Goal: Transaction & Acquisition: Purchase product/service

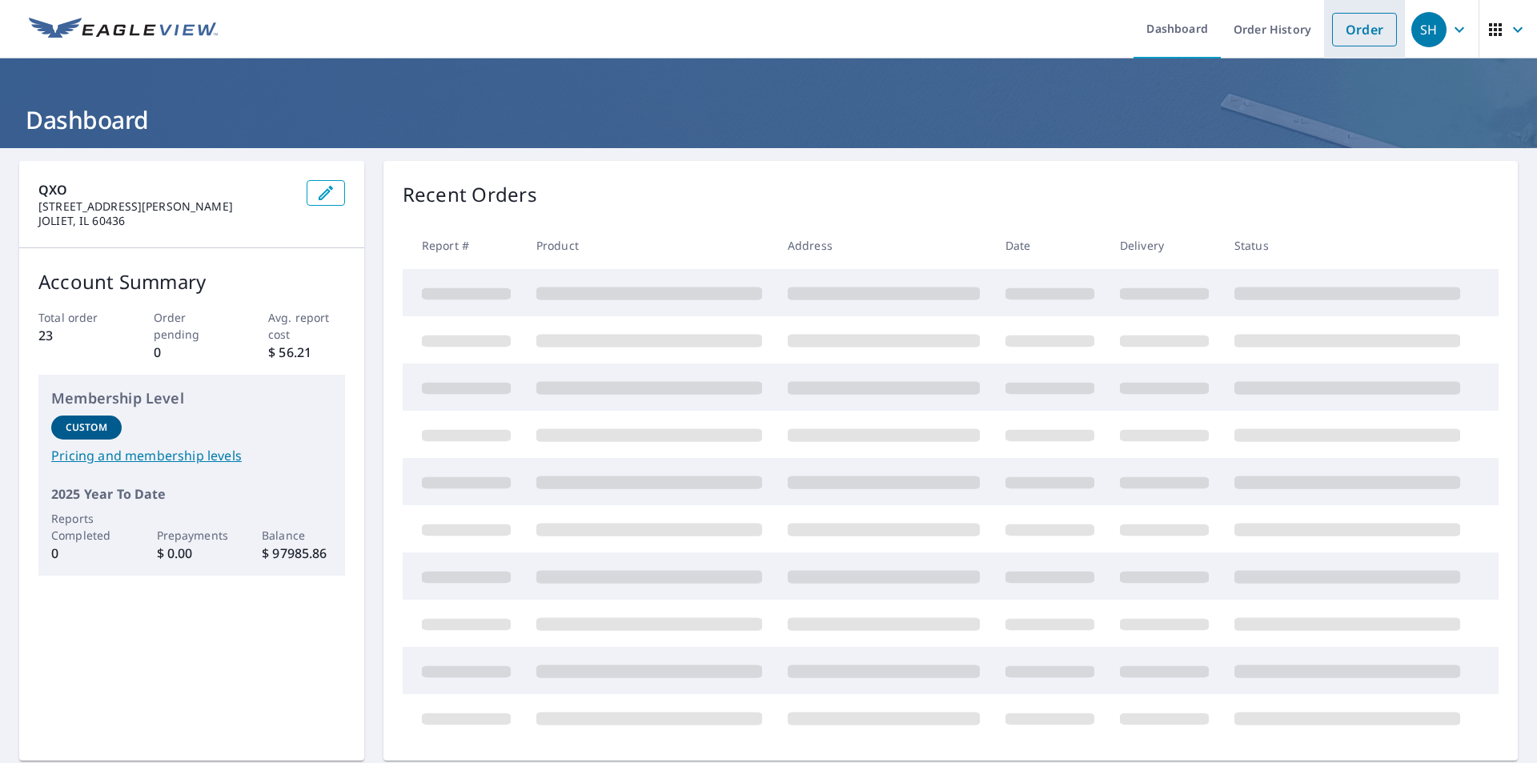
click at [1368, 28] on link "Order" at bounding box center [1364, 30] width 65 height 34
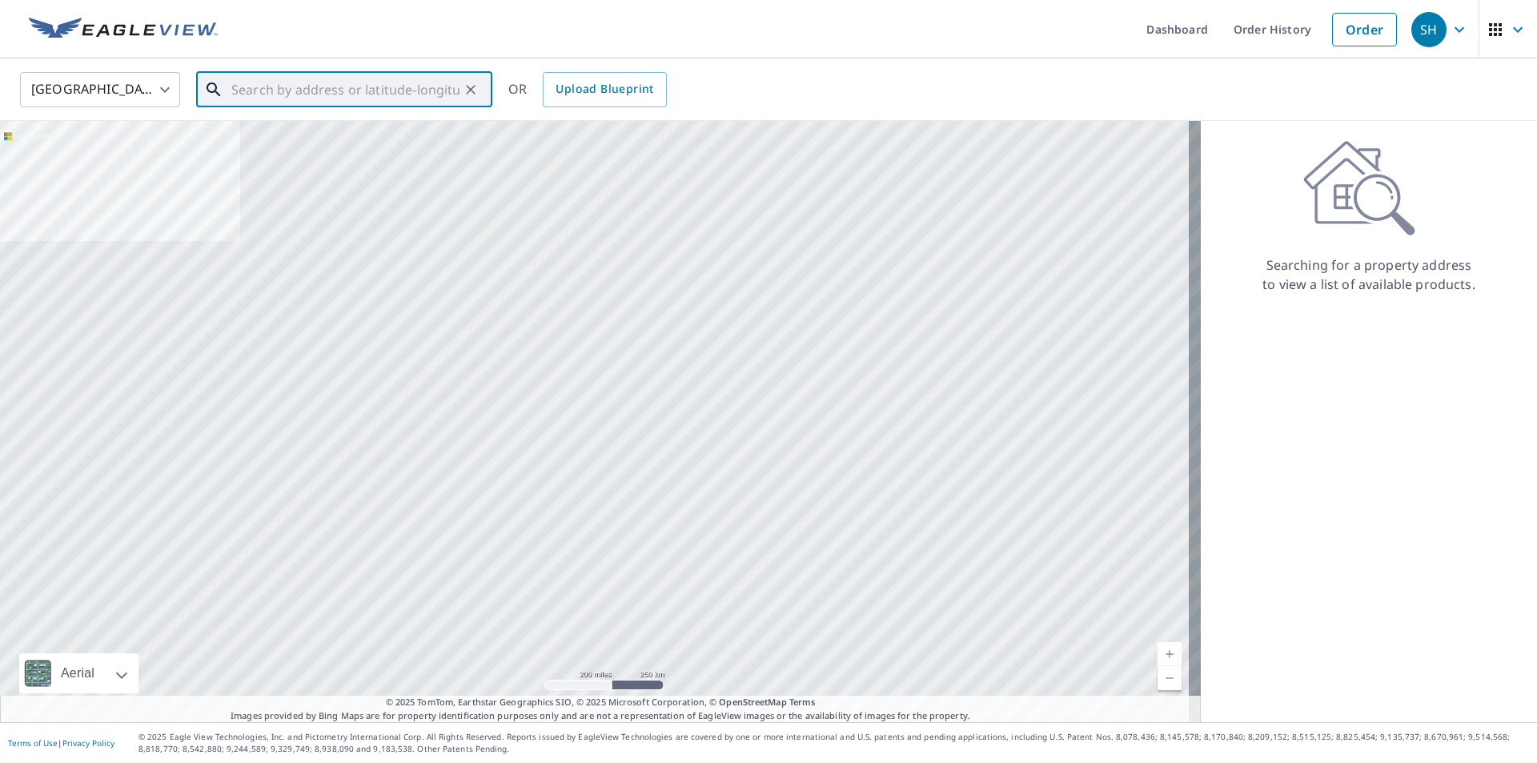
click at [417, 97] on input "text" at bounding box center [345, 89] width 228 height 45
paste input "8404 S [PERSON_NAME] in Darien"
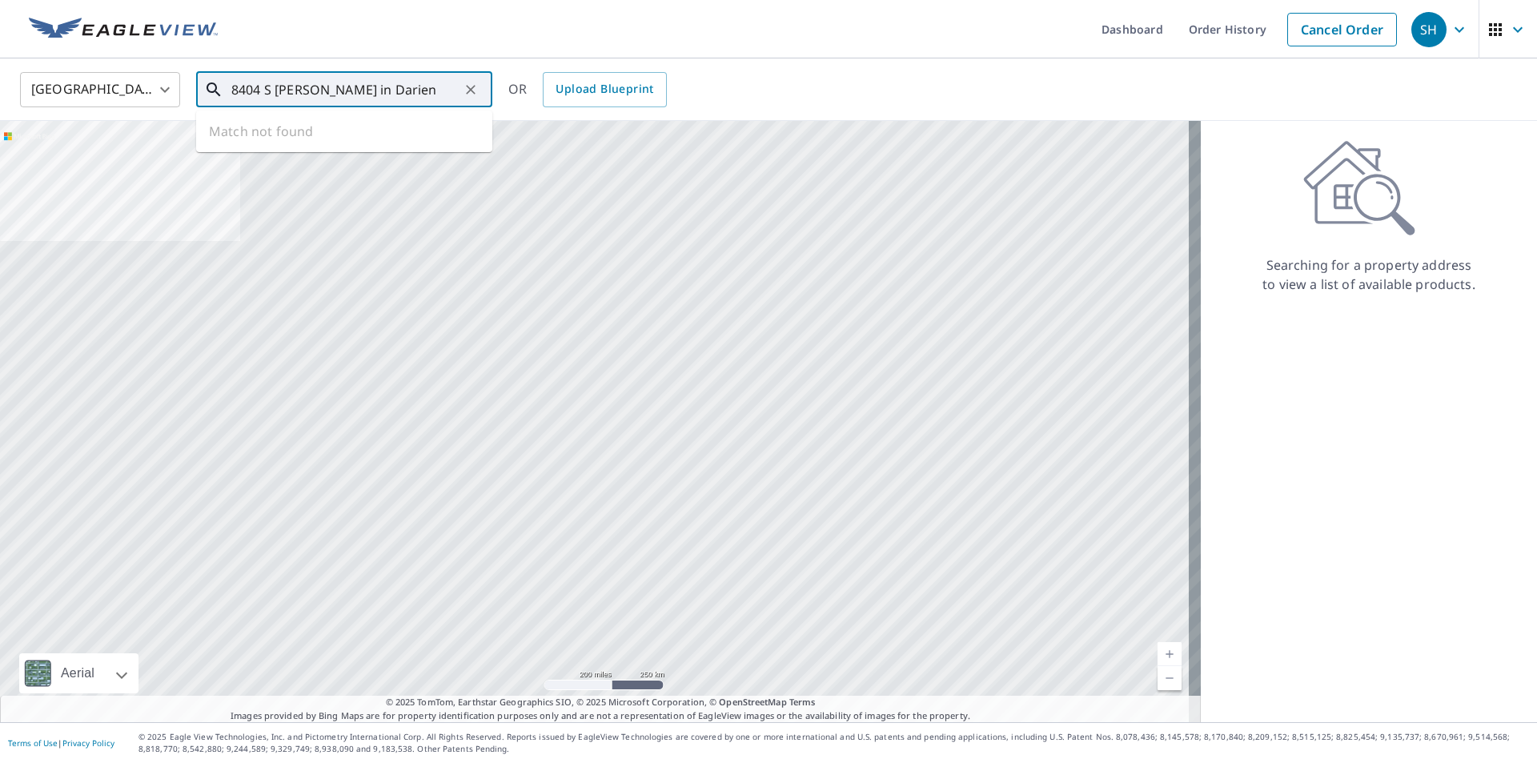
type input "8404 S [PERSON_NAME] in Darien"
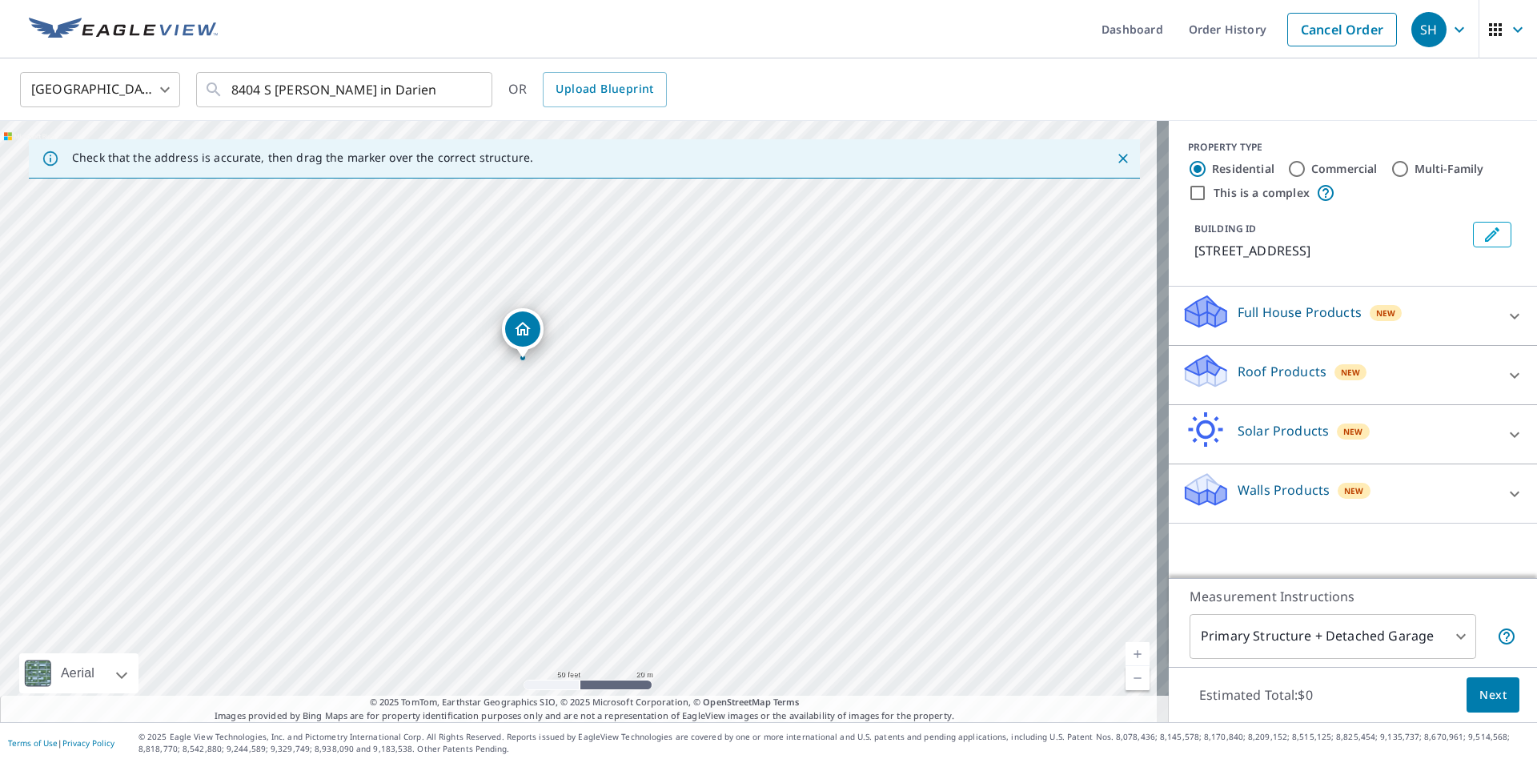
click at [1311, 389] on div "Roof Products New" at bounding box center [1338, 375] width 314 height 46
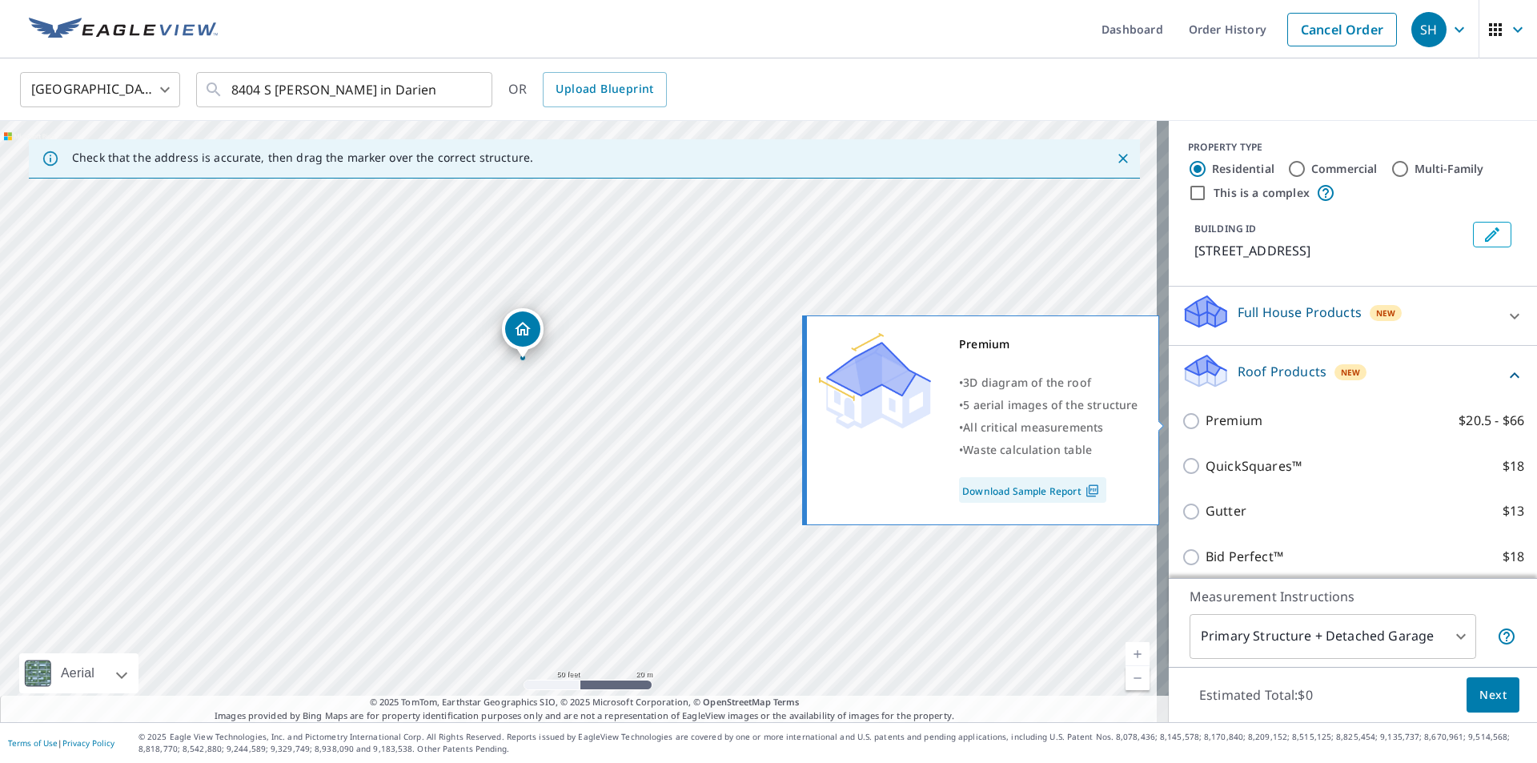
click at [1210, 419] on p "Premium" at bounding box center [1233, 421] width 57 height 20
click at [1205, 419] on input "Premium $20.5 - $66" at bounding box center [1193, 420] width 24 height 19
checkbox input "true"
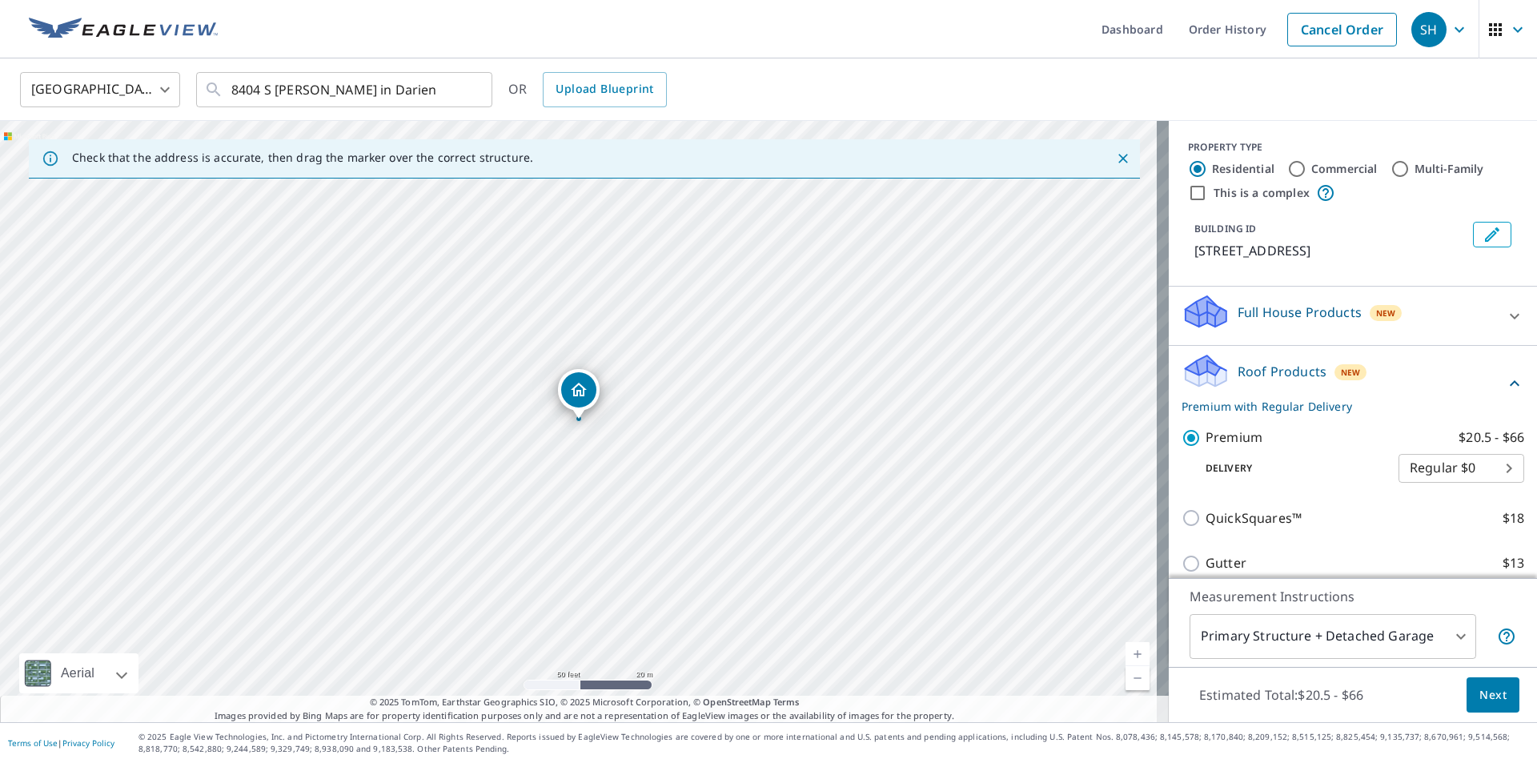
click at [1466, 697] on button "Next" at bounding box center [1492, 695] width 53 height 36
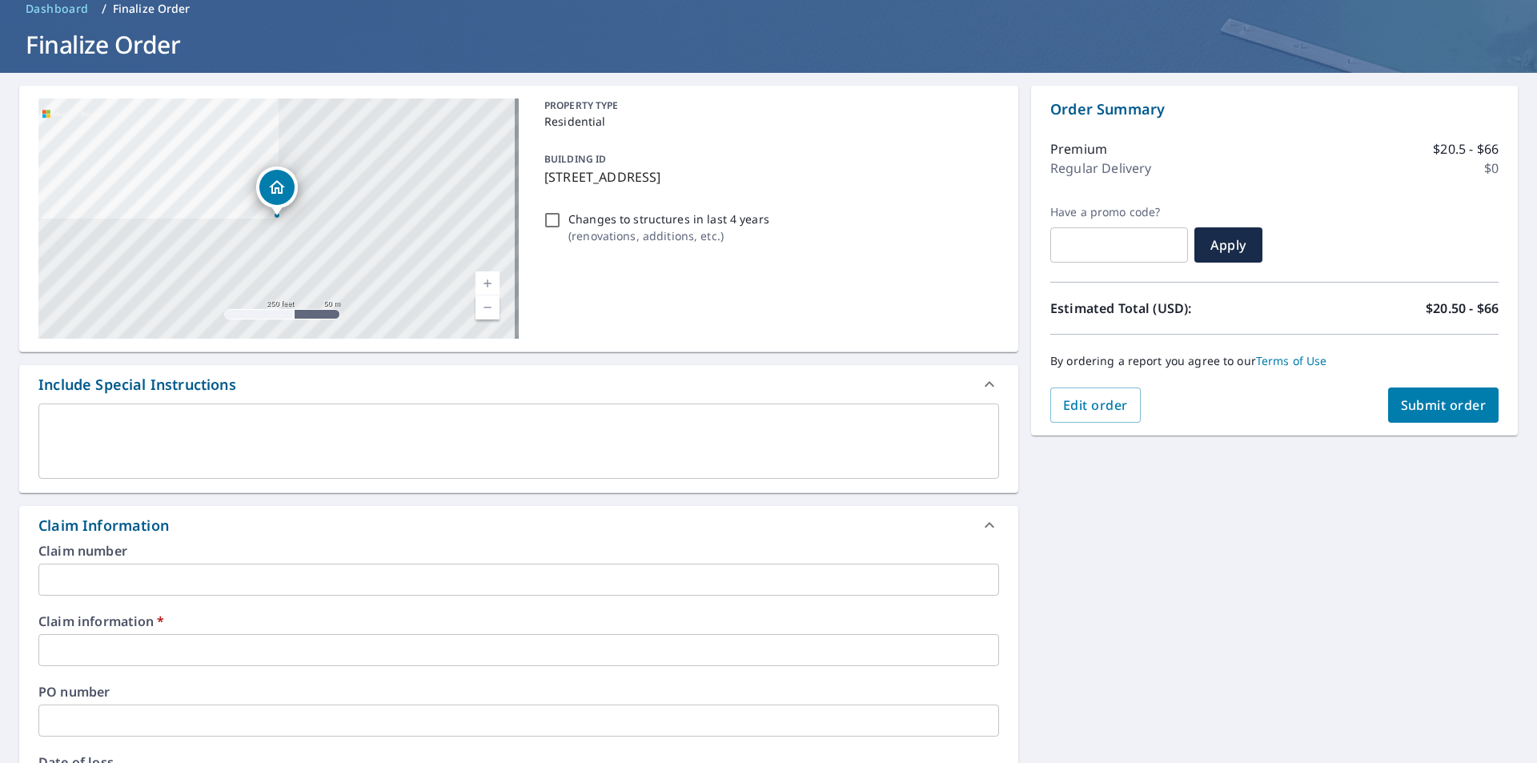
scroll to position [240, 0]
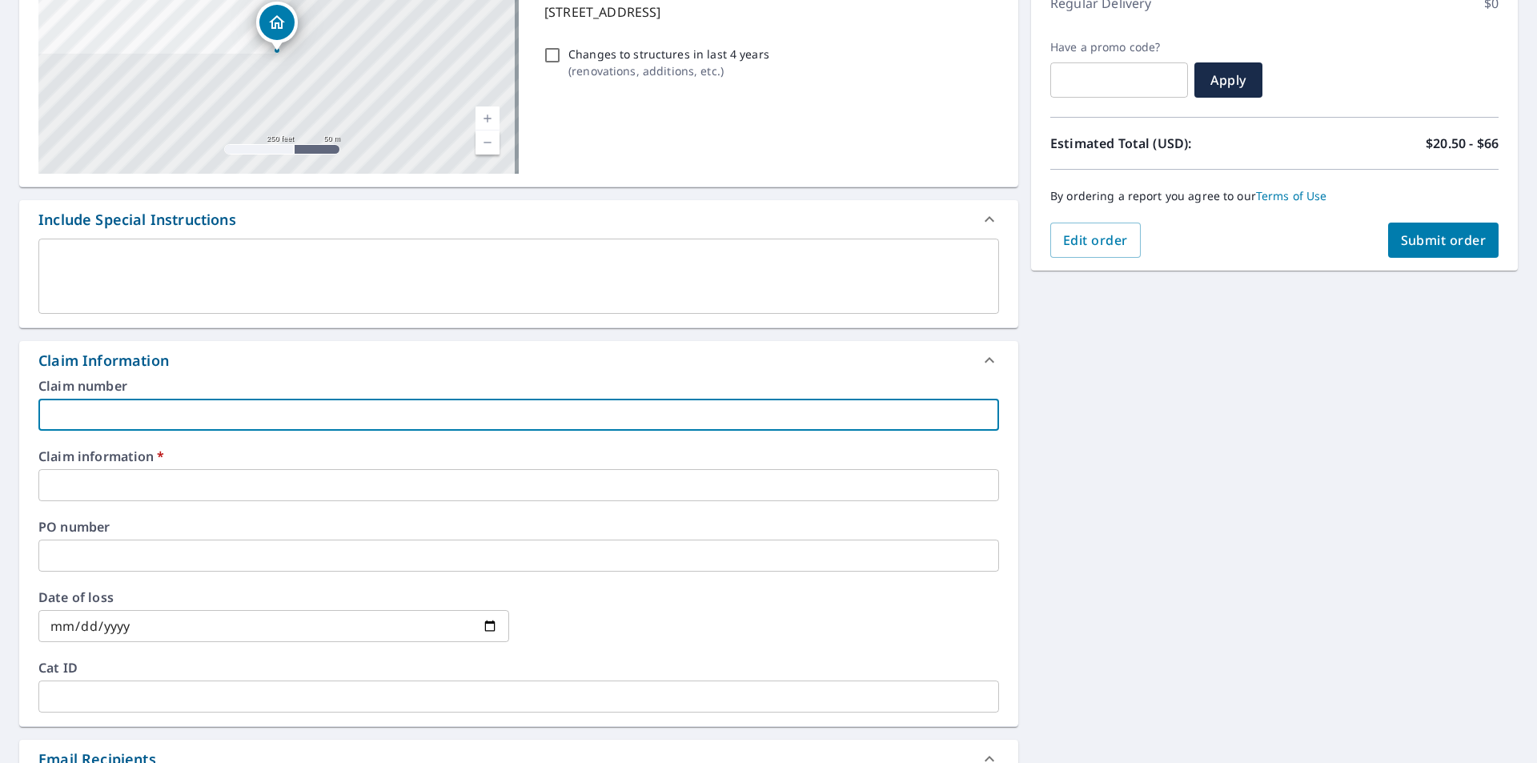
click at [189, 403] on input "text" at bounding box center [518, 415] width 960 height 32
type input "t"
checkbox input "true"
type input "tr"
checkbox input "true"
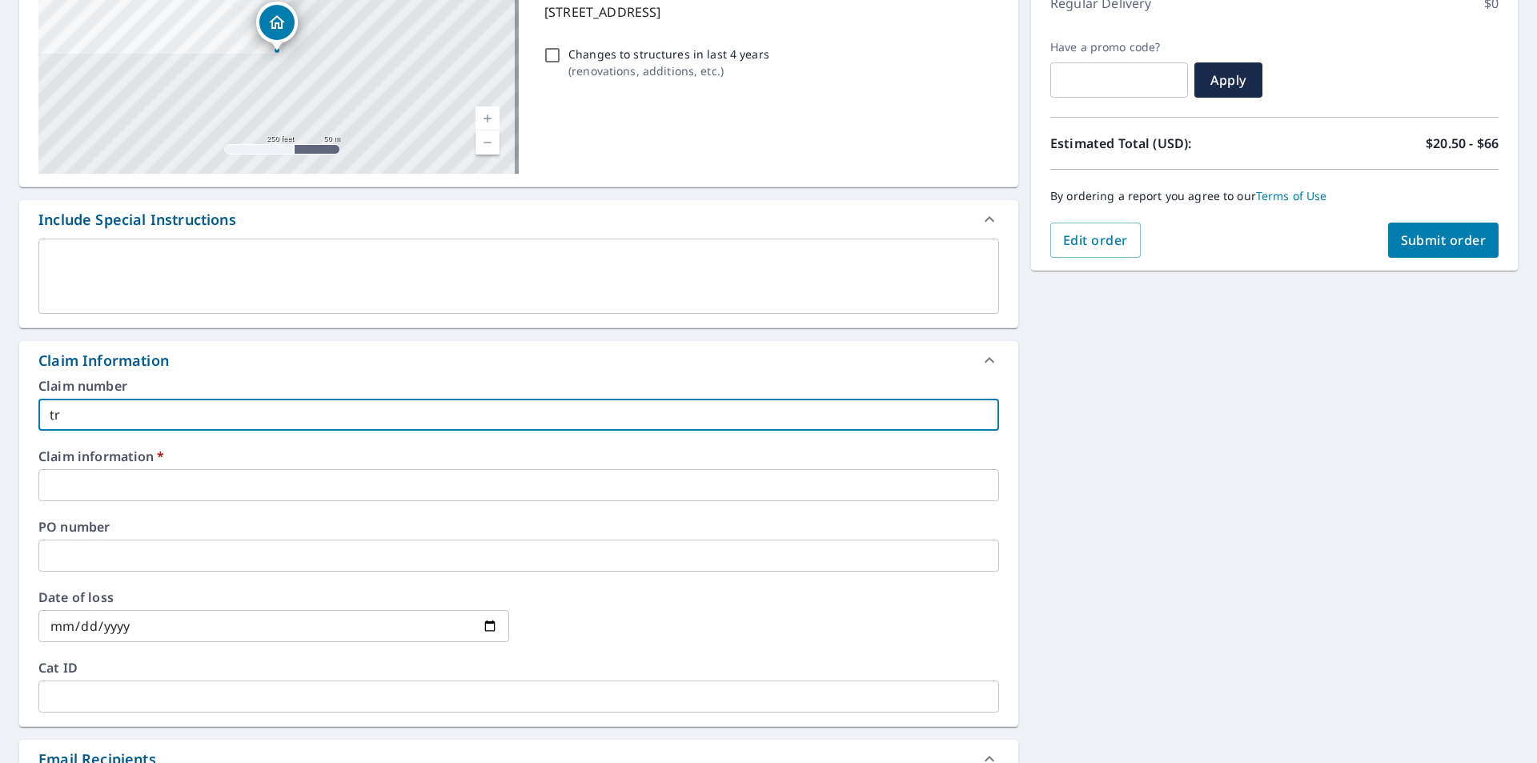
type input "trv"
checkbox input "true"
type input "trvi"
checkbox input "true"
type input "trviv"
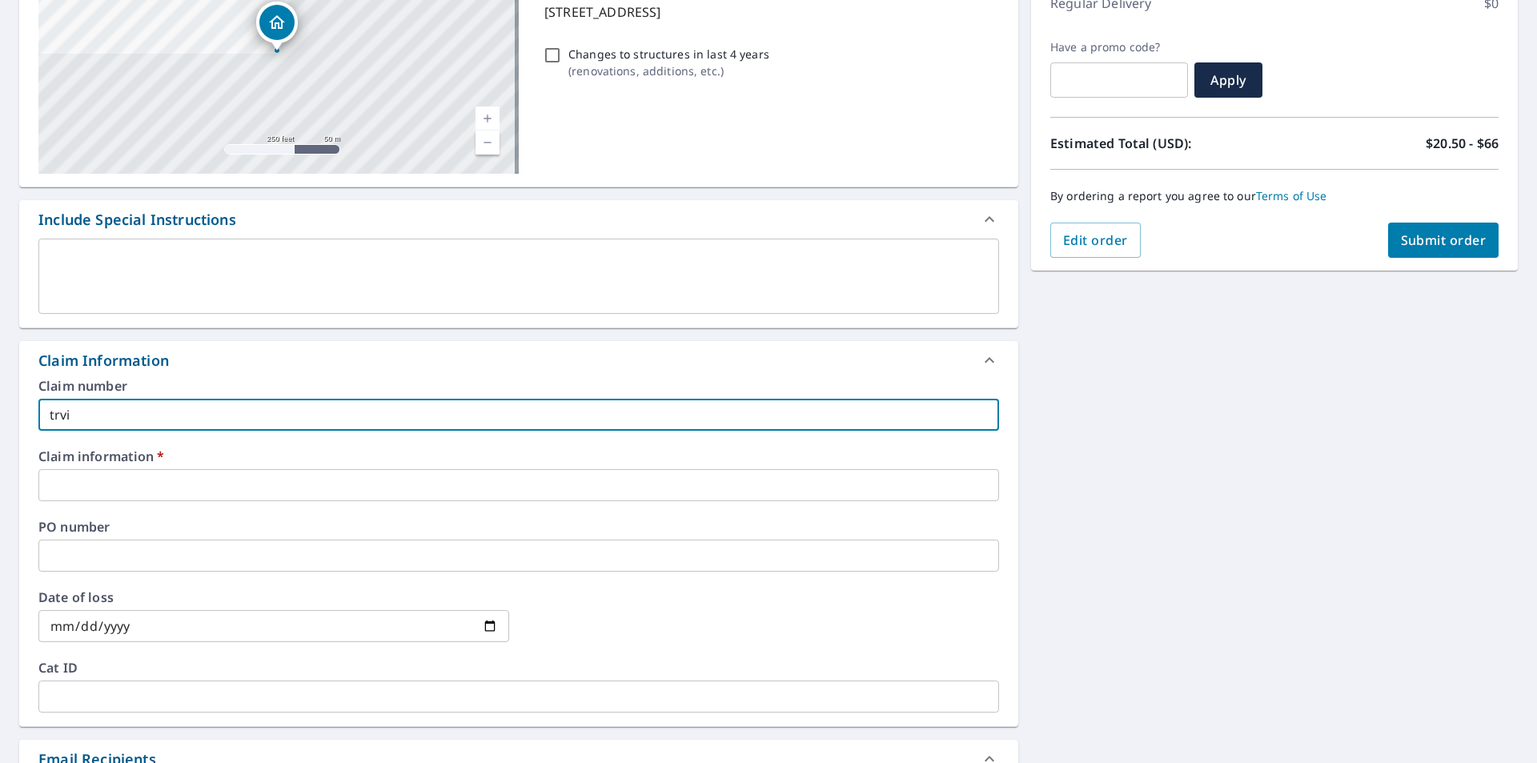
checkbox input "true"
type input "trvivi"
checkbox input "true"
type input "trvivic"
checkbox input "true"
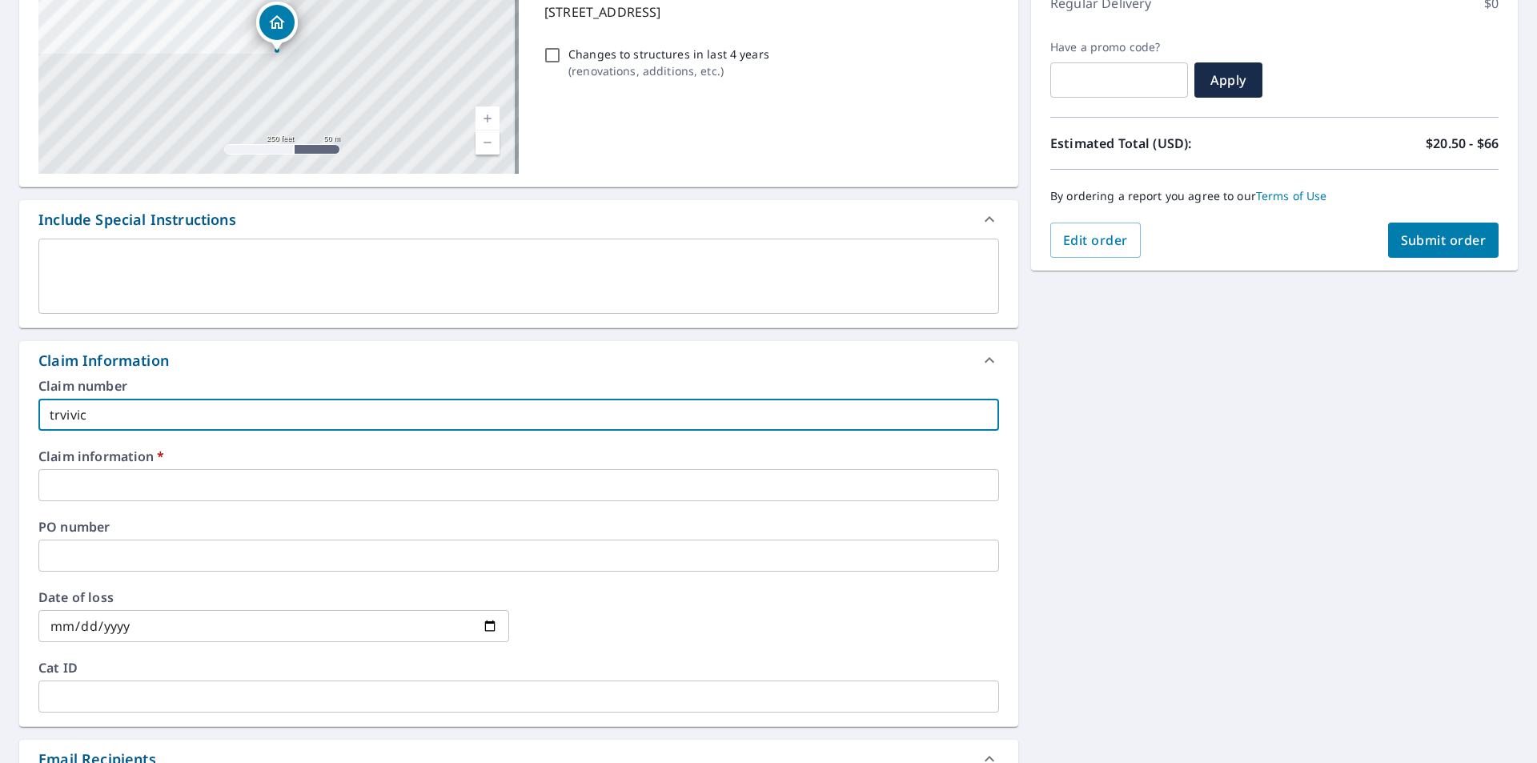
type input "trvivi"
checkbox input "true"
type input "trviv"
checkbox input "true"
type input "trvivc"
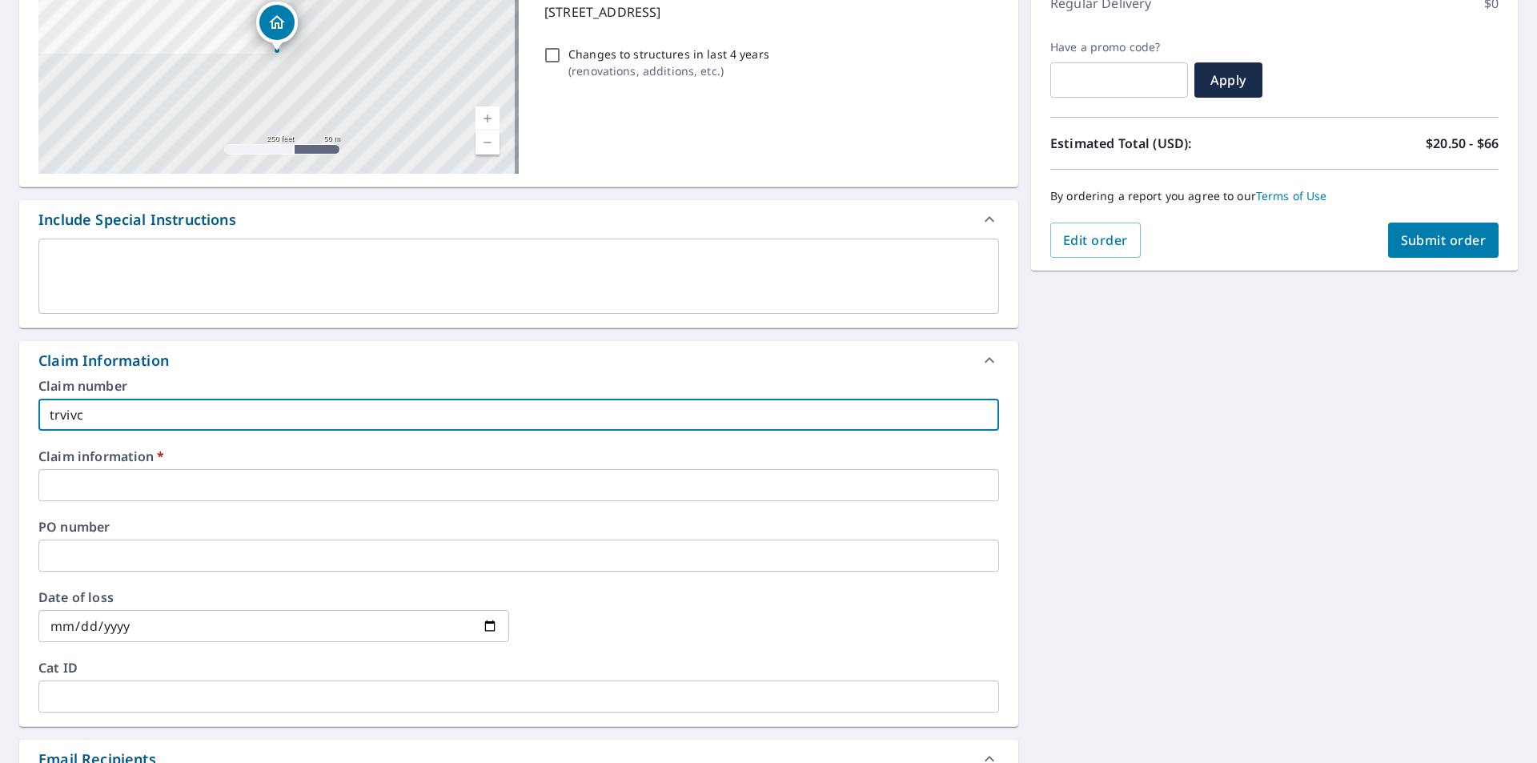
checkbox input "true"
type input "trvivc"
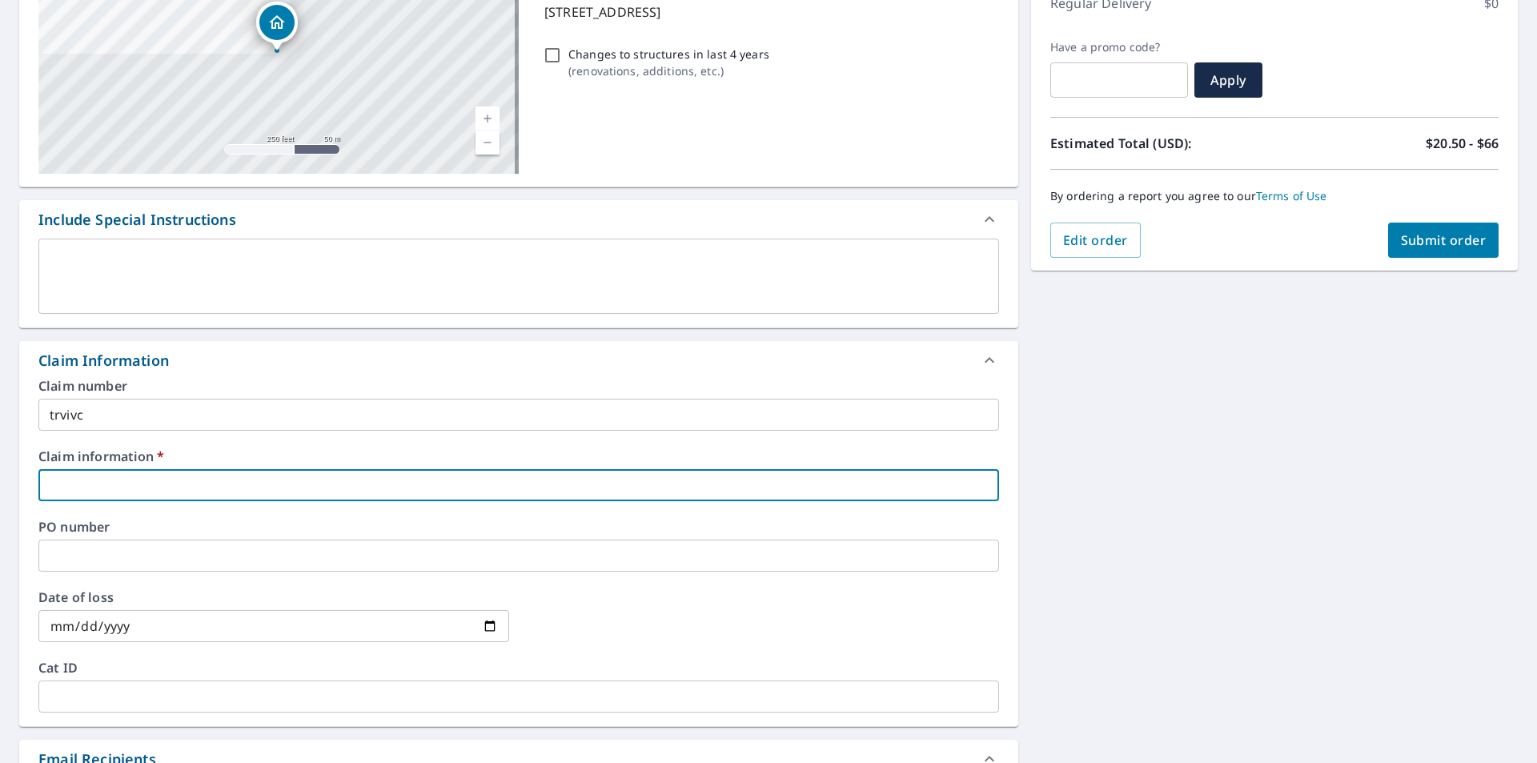
paste input "388036"
type input "388036"
checkbox input "true"
type input "388036"
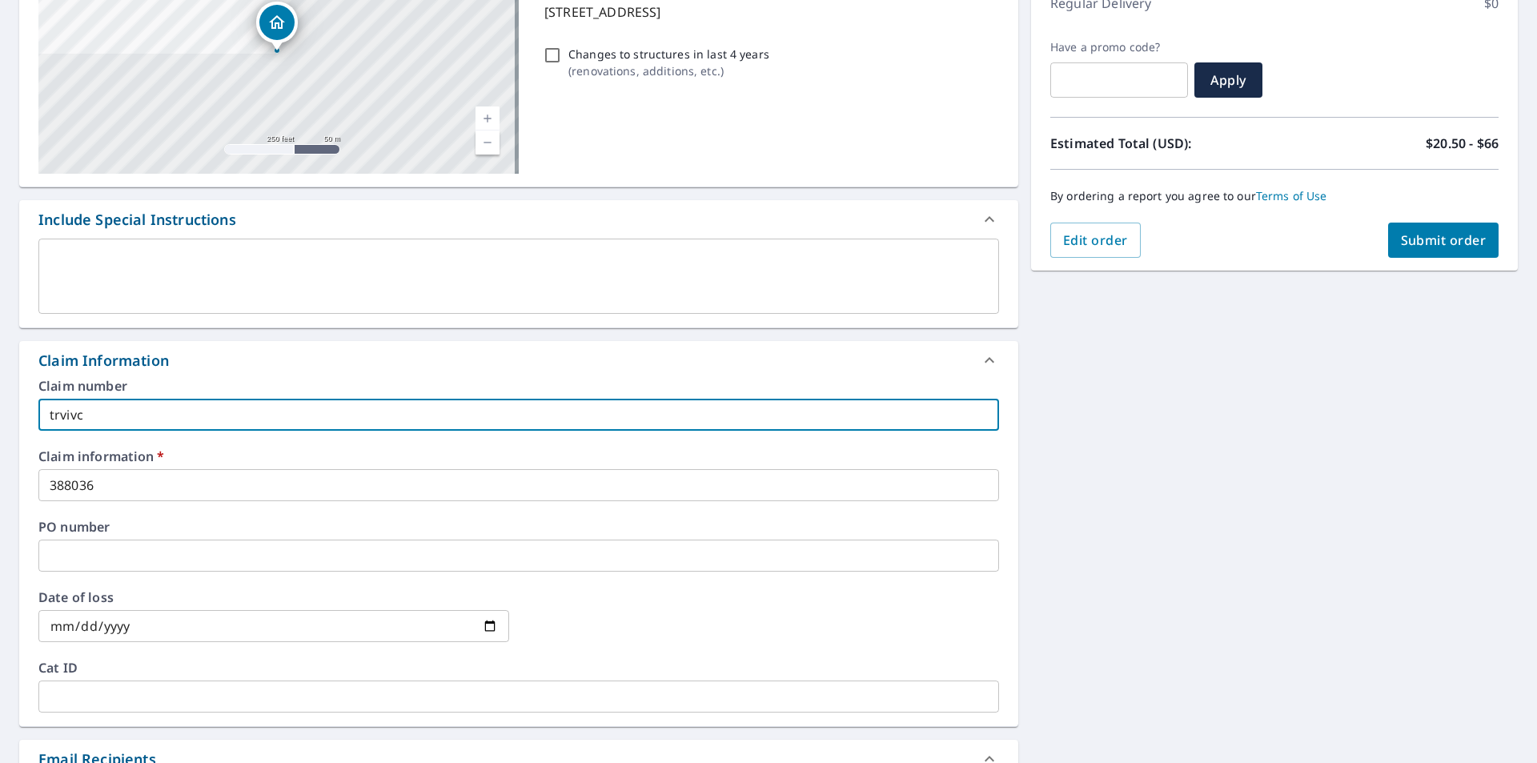
click at [190, 403] on input "trvivc" at bounding box center [518, 415] width 960 height 32
type input "trviv"
checkbox input "true"
type input "trvi"
checkbox input "true"
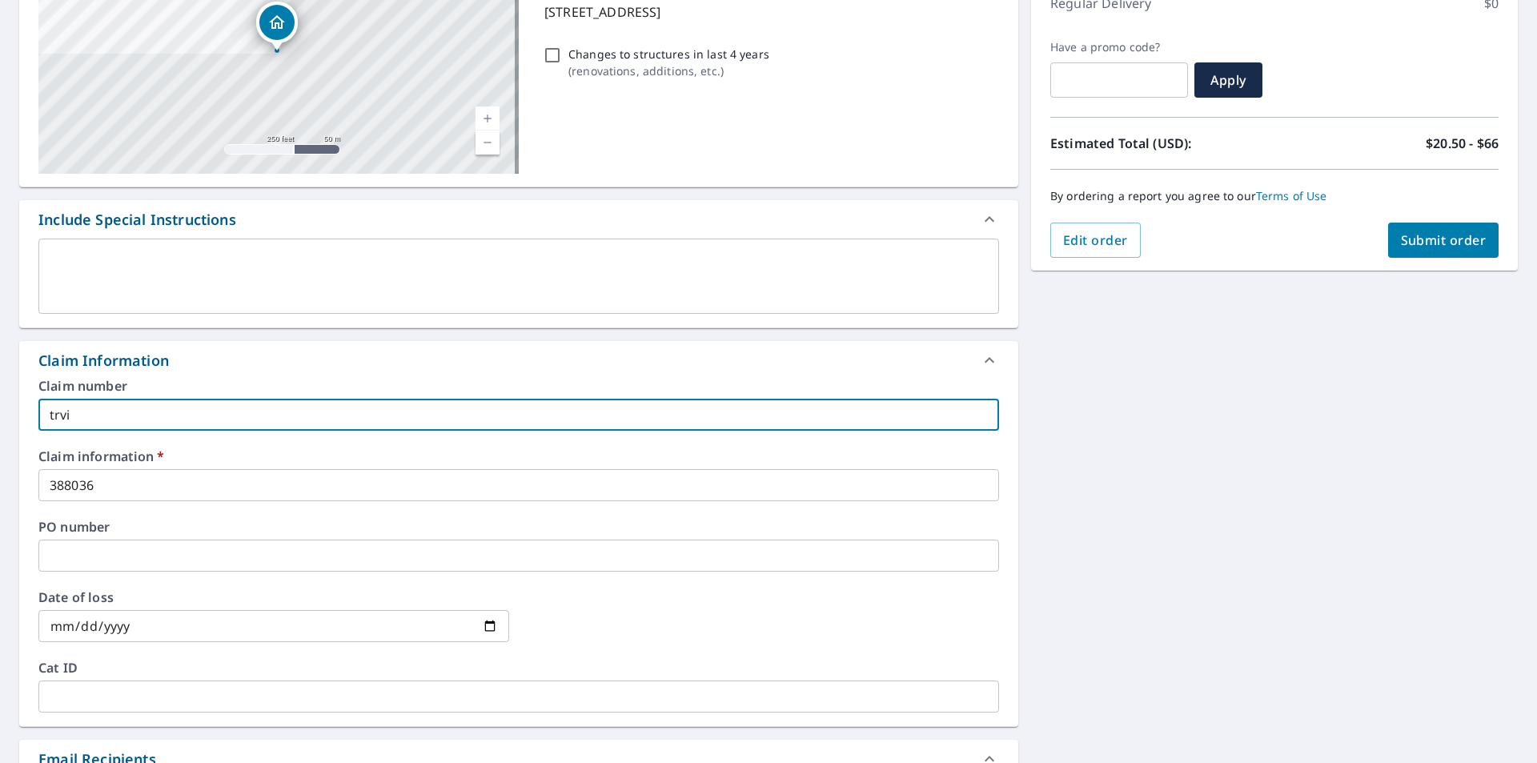
type input "trv"
checkbox input "true"
type input "tr"
checkbox input "true"
type input "tri"
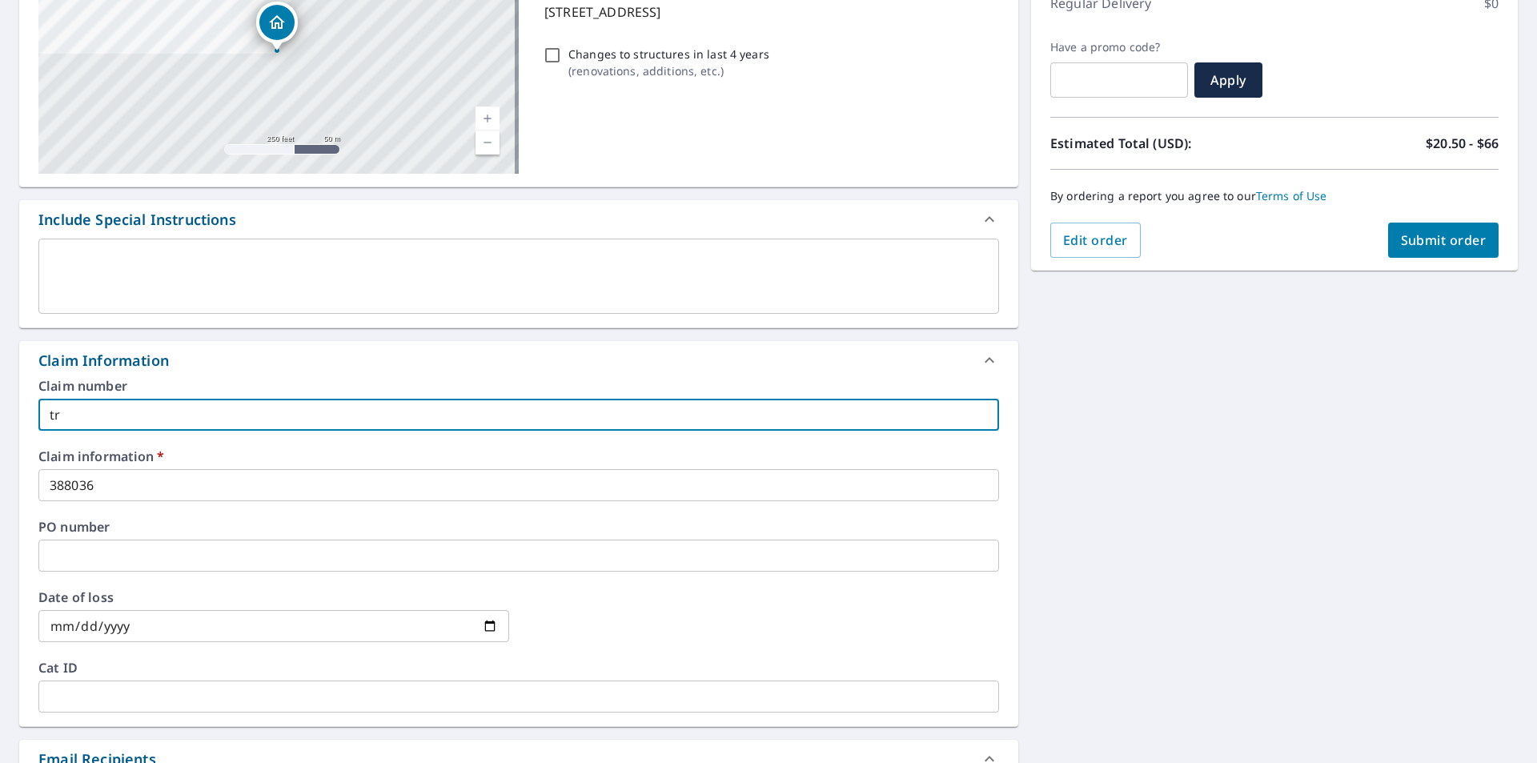
checkbox input "true"
type input "triv"
checkbox input "true"
type input "trivi"
checkbox input "true"
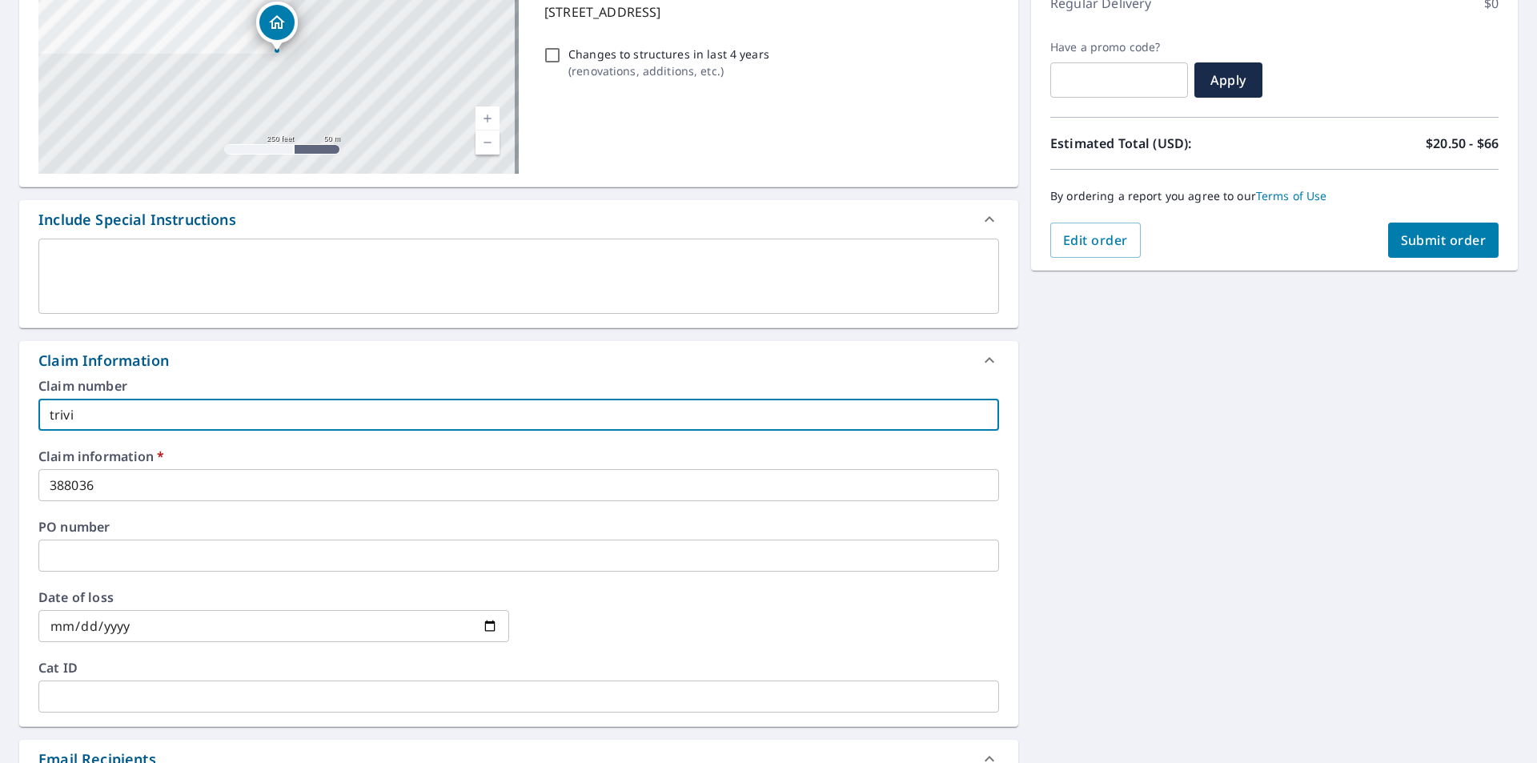
type input "trivic"
checkbox input "true"
type input "trivic"
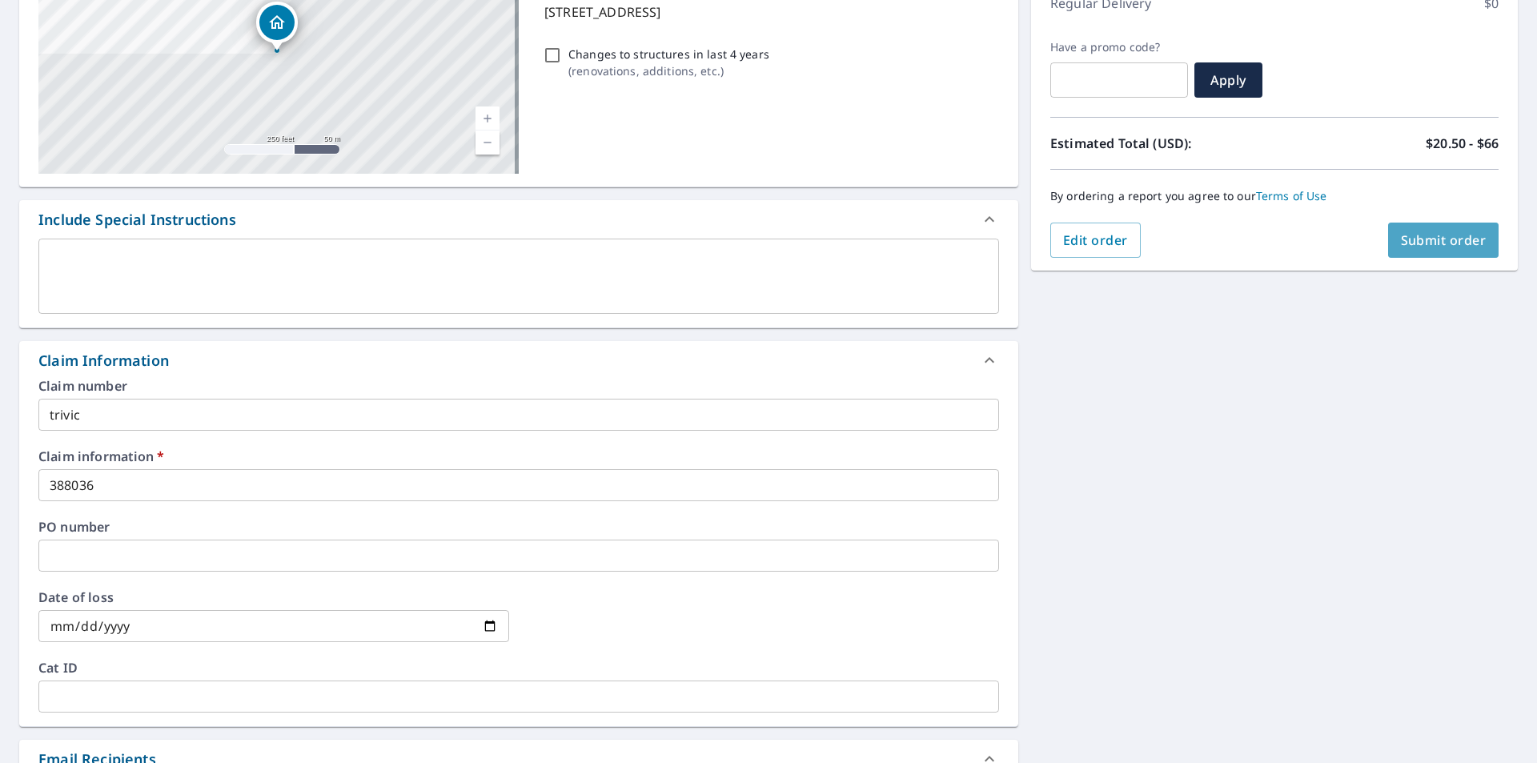
click at [1401, 246] on span "Submit order" at bounding box center [1444, 240] width 86 height 18
checkbox input "true"
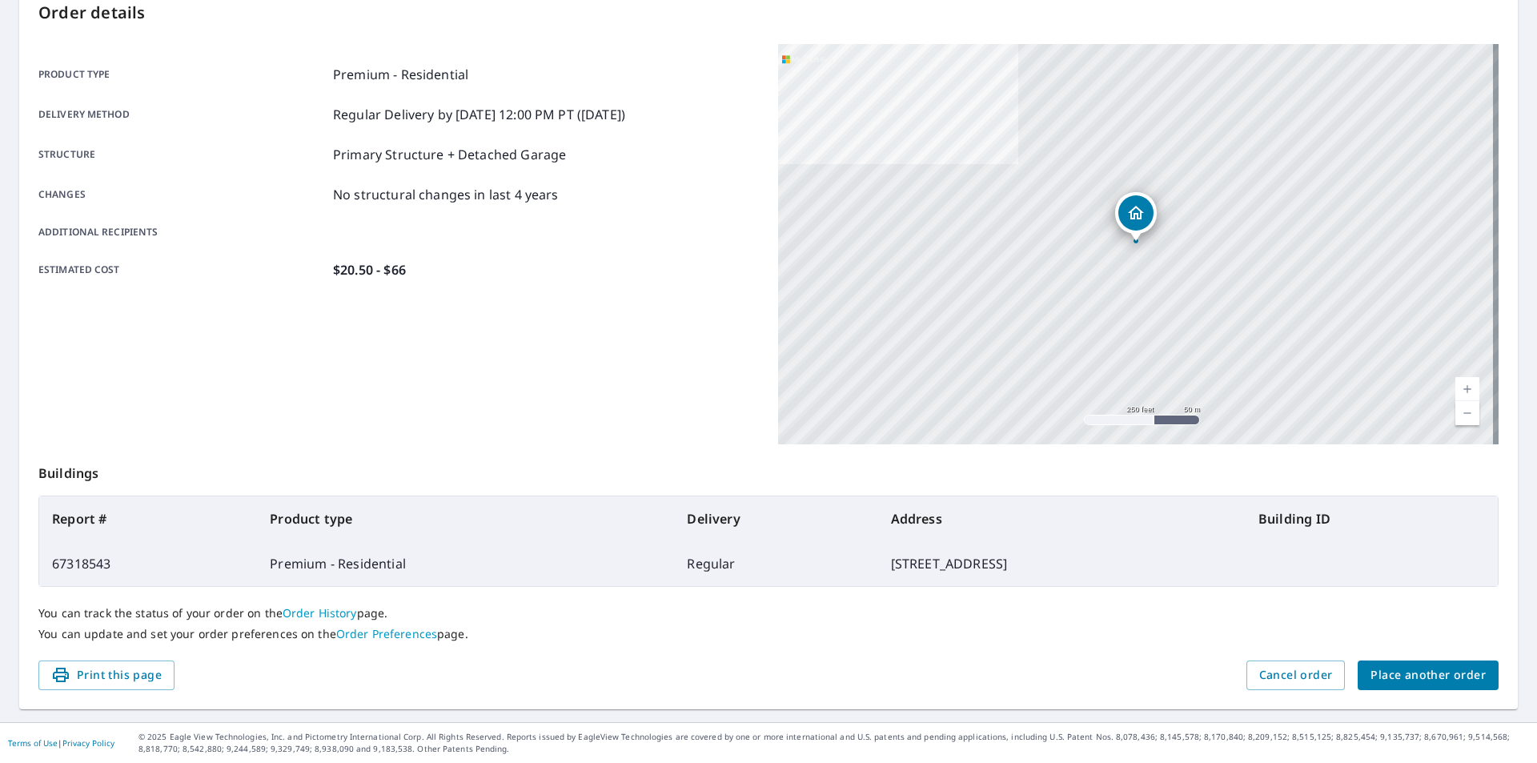
scroll to position [179, 0]
